Goal: Task Accomplishment & Management: Use online tool/utility

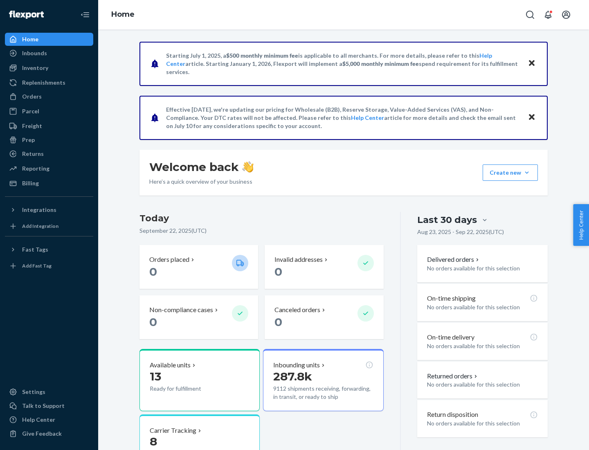
click at [43, 83] on div "Replenishments" at bounding box center [43, 83] width 43 height 8
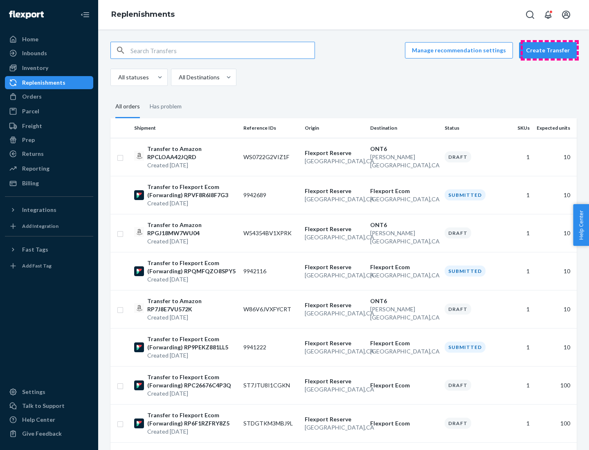
click at [550, 50] on button "Create Transfer" at bounding box center [548, 50] width 58 height 16
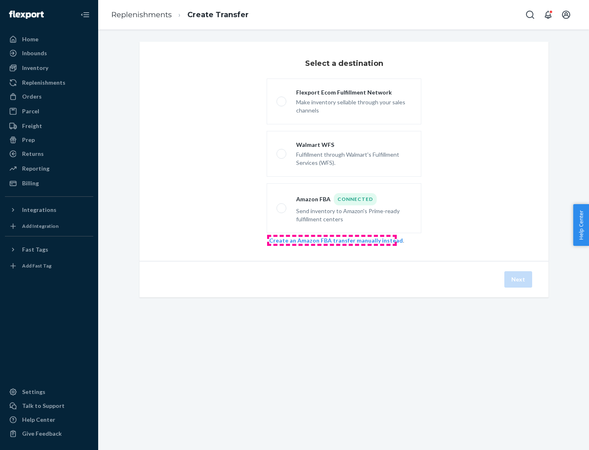
click at [332, 240] on link "Create an Amazon FBA transfer manually instead" at bounding box center [336, 240] width 134 height 7
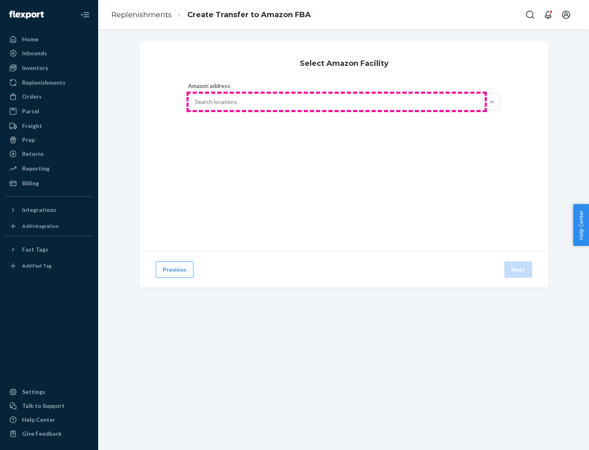
click at [337, 102] on div "Search locations" at bounding box center [337, 102] width 296 height 16
click at [196, 102] on input "Amazon address Search locations" at bounding box center [195, 102] width 1 height 8
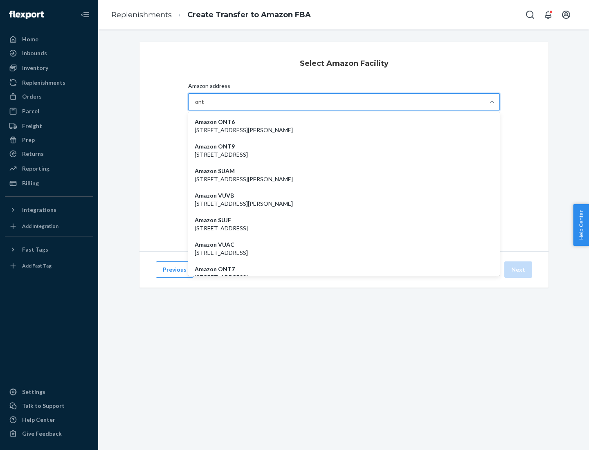
type input "ont6"
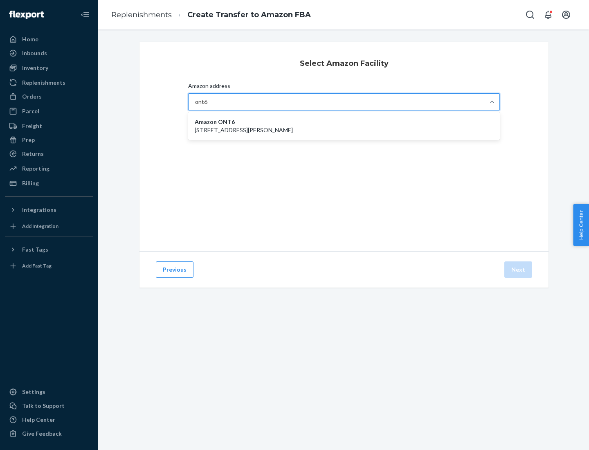
click at [344, 126] on p "[STREET_ADDRESS][PERSON_NAME]" at bounding box center [344, 130] width 299 height 8
click at [208, 106] on input "ont6" at bounding box center [201, 102] width 13 height 8
click at [519, 270] on button "Next" at bounding box center [518, 269] width 28 height 16
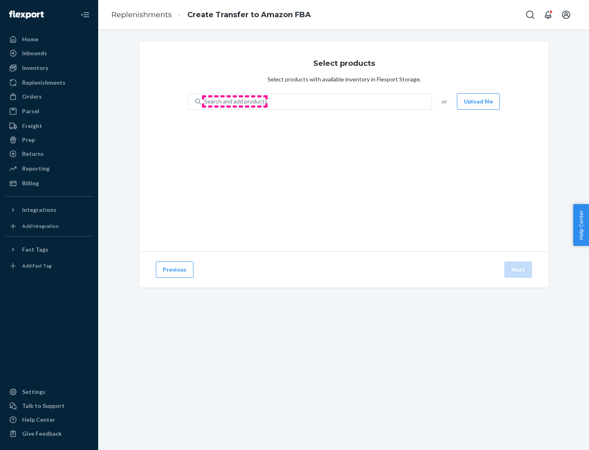
click at [235, 101] on div "Search and add products" at bounding box center [235, 101] width 63 height 8
click at [205, 101] on input "Search and add products" at bounding box center [204, 101] width 1 height 8
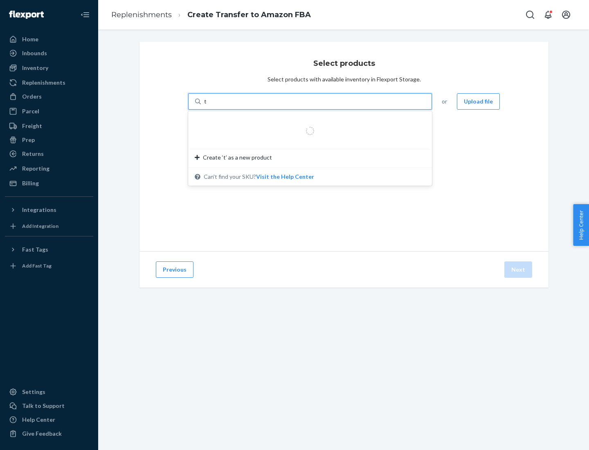
type input "test"
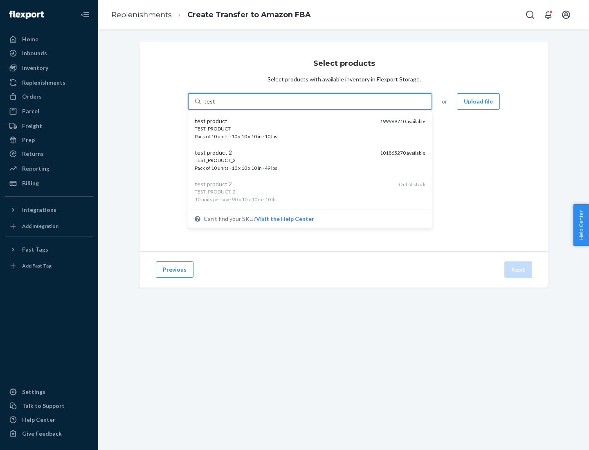
scroll to position [4, 0]
click at [284, 160] on div "TEST_PRODUCT_2 Pack of 10 units · 10 x 10 x 10 in · 49 lbs" at bounding box center [284, 160] width 179 height 15
click at [215, 106] on input "test" at bounding box center [209, 101] width 11 height 8
